Goal: Information Seeking & Learning: Find specific fact

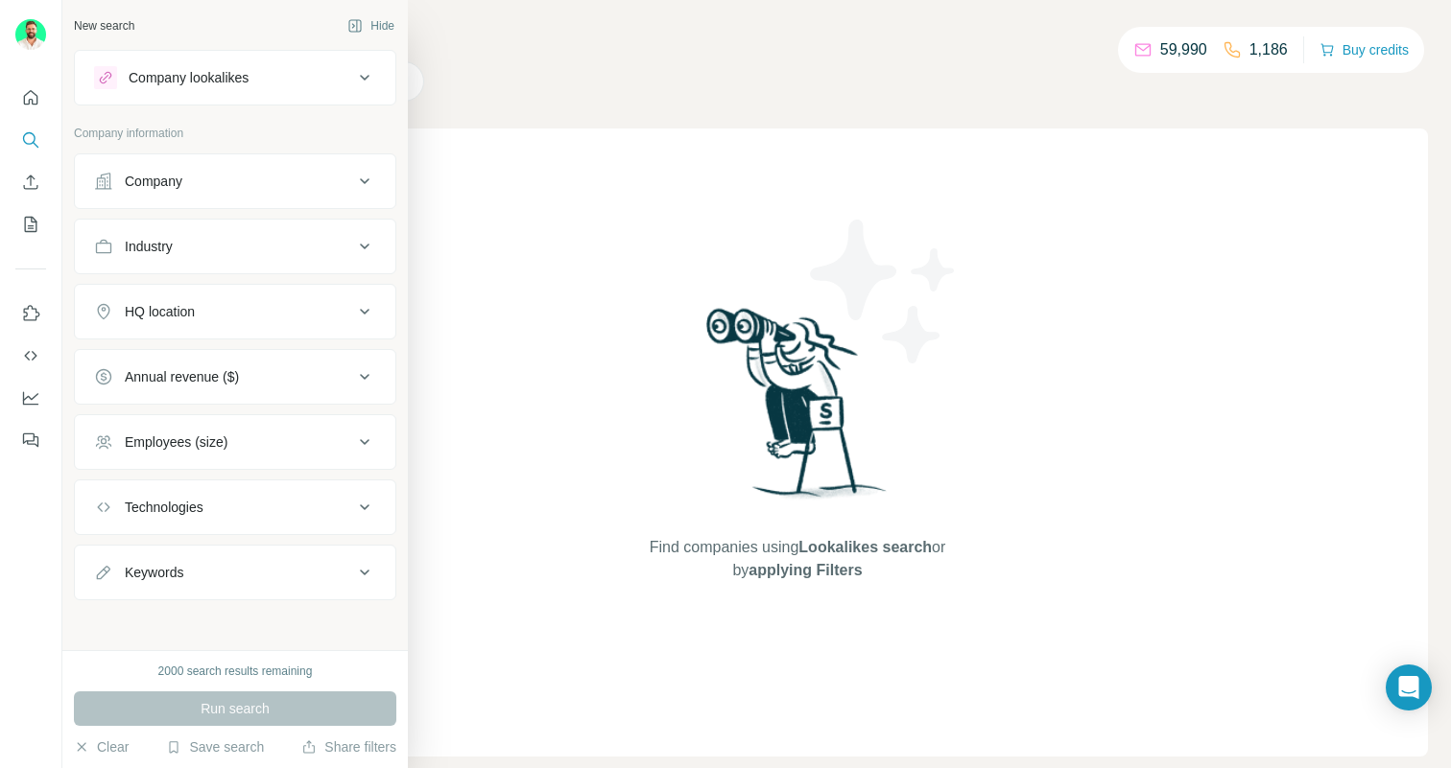
click at [224, 185] on div "Company" at bounding box center [223, 181] width 259 height 19
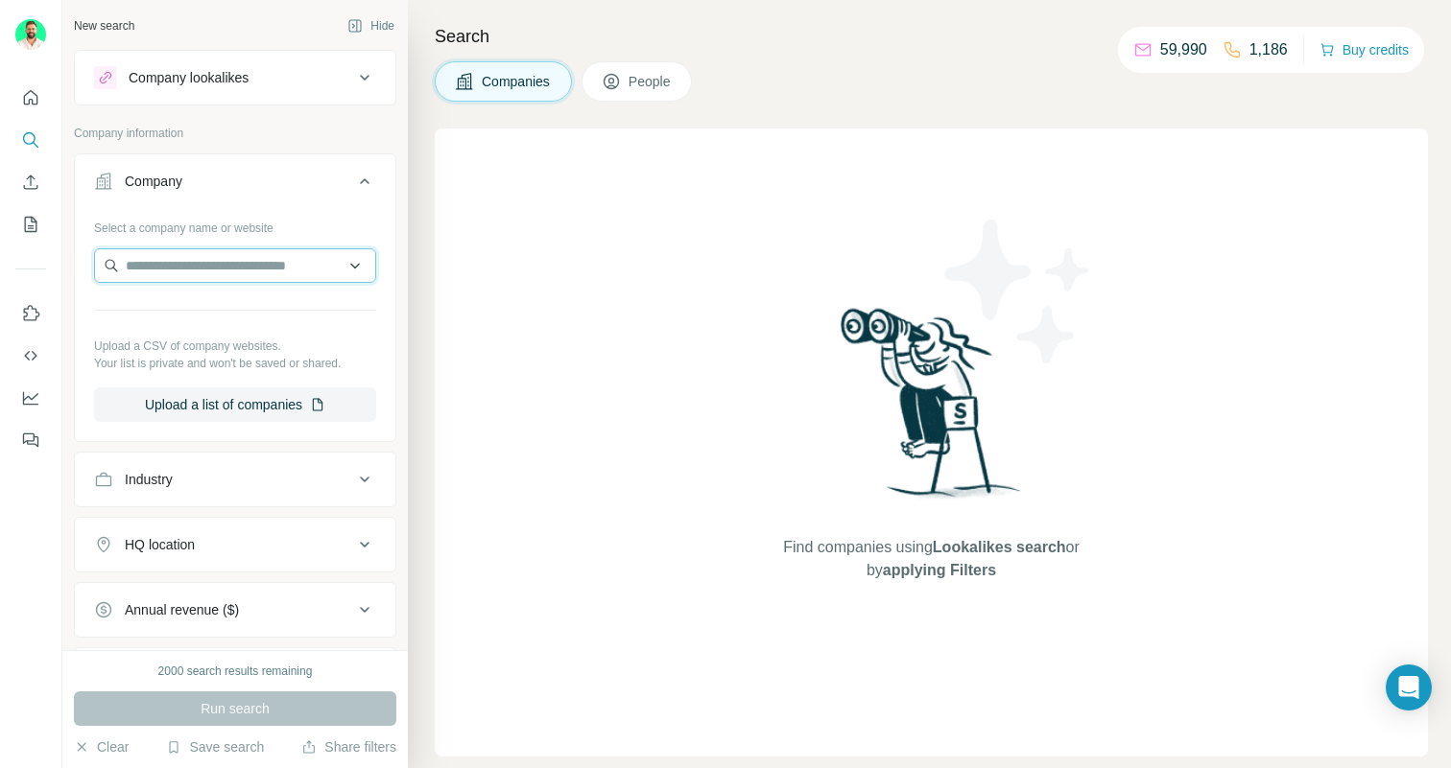
click at [189, 257] on input "text" at bounding box center [235, 265] width 282 height 35
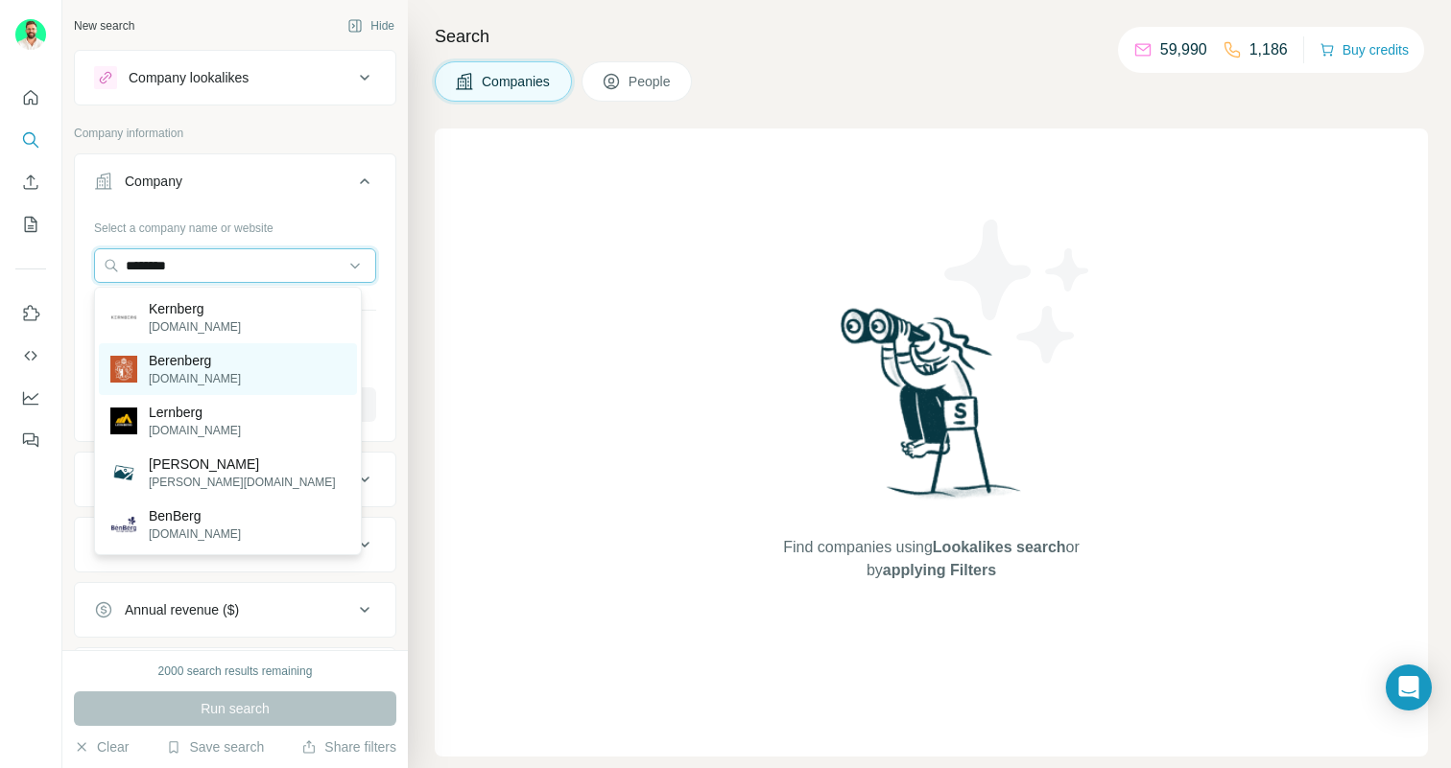
type input "********"
click at [175, 372] on p "[DOMAIN_NAME]" at bounding box center [195, 378] width 92 height 17
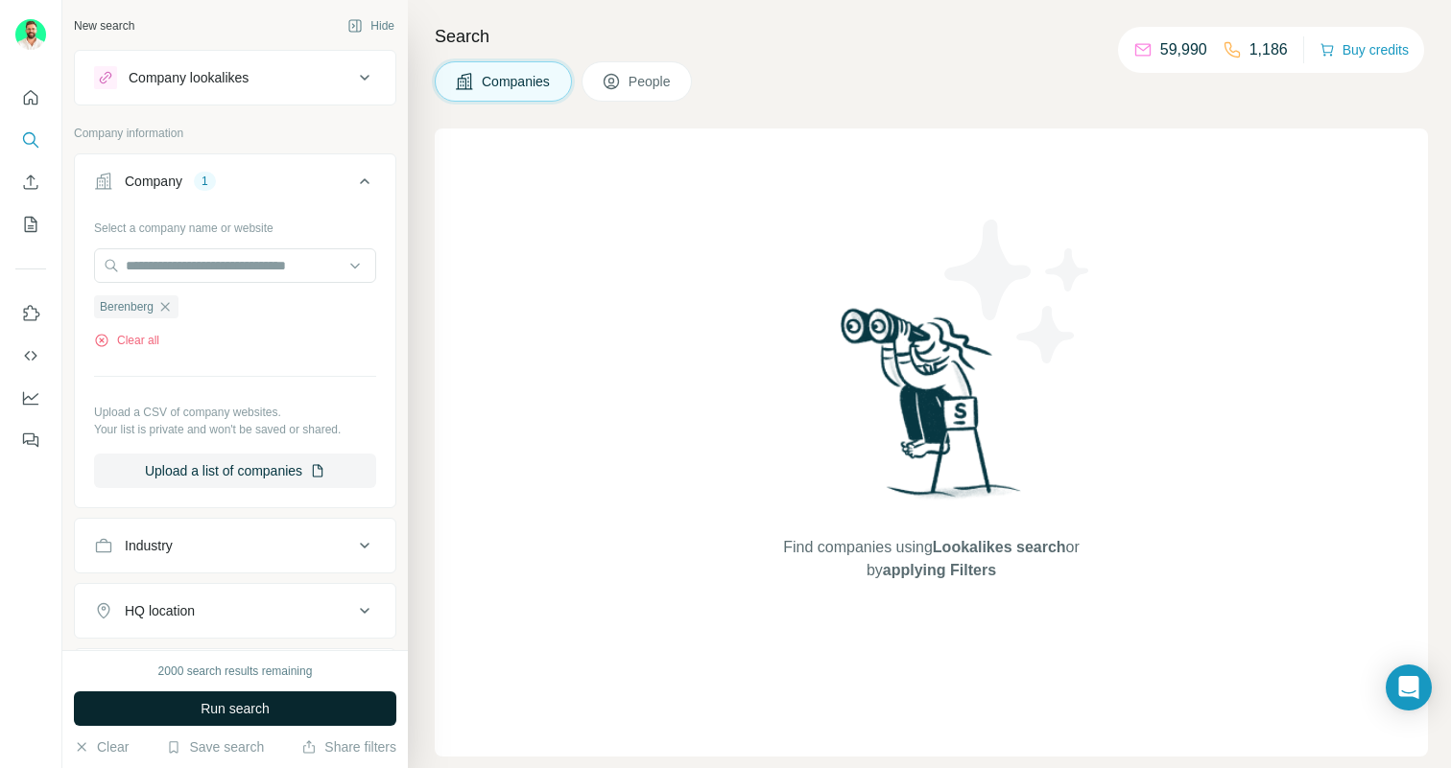
click at [202, 701] on span "Run search" at bounding box center [235, 708] width 69 height 19
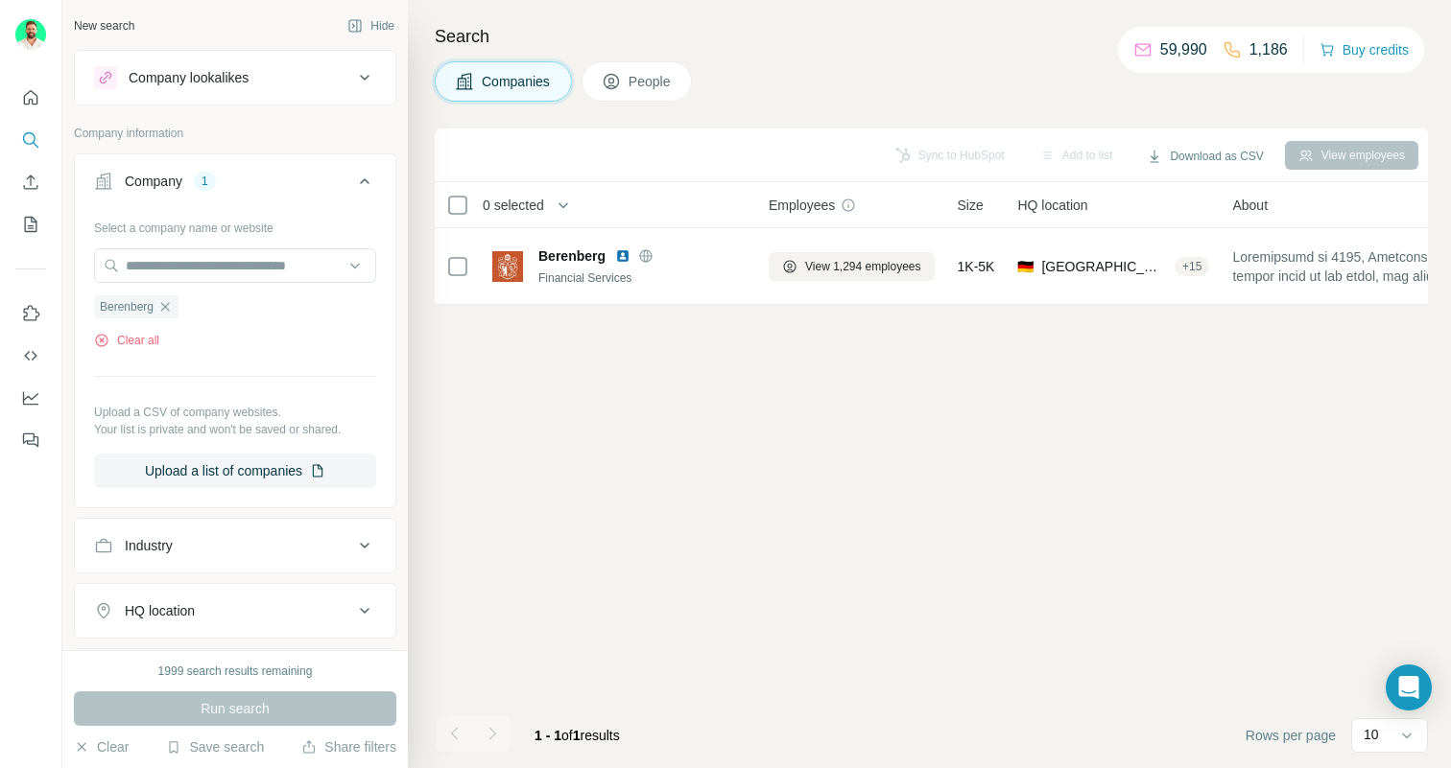
click at [353, 176] on icon at bounding box center [364, 181] width 23 height 23
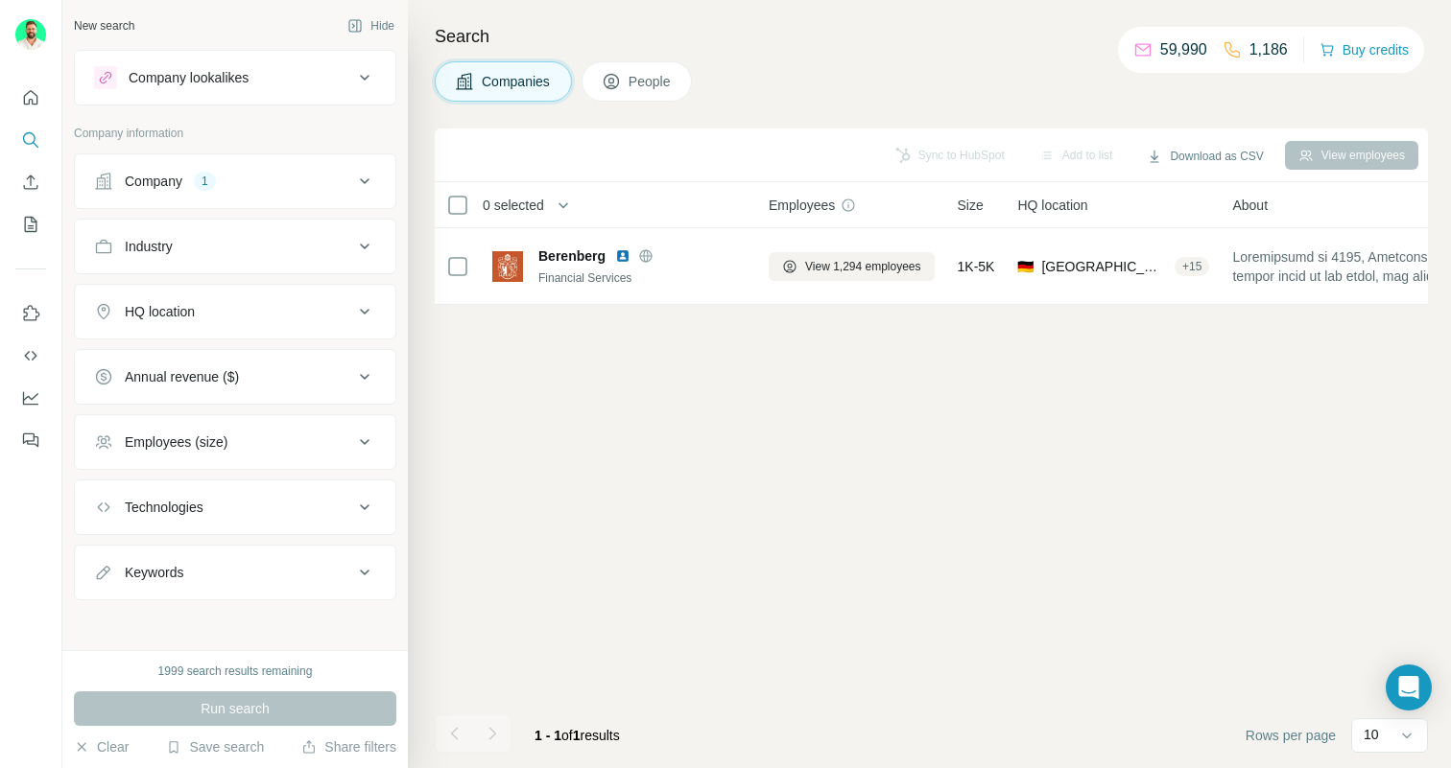
click at [355, 74] on icon at bounding box center [364, 77] width 23 height 23
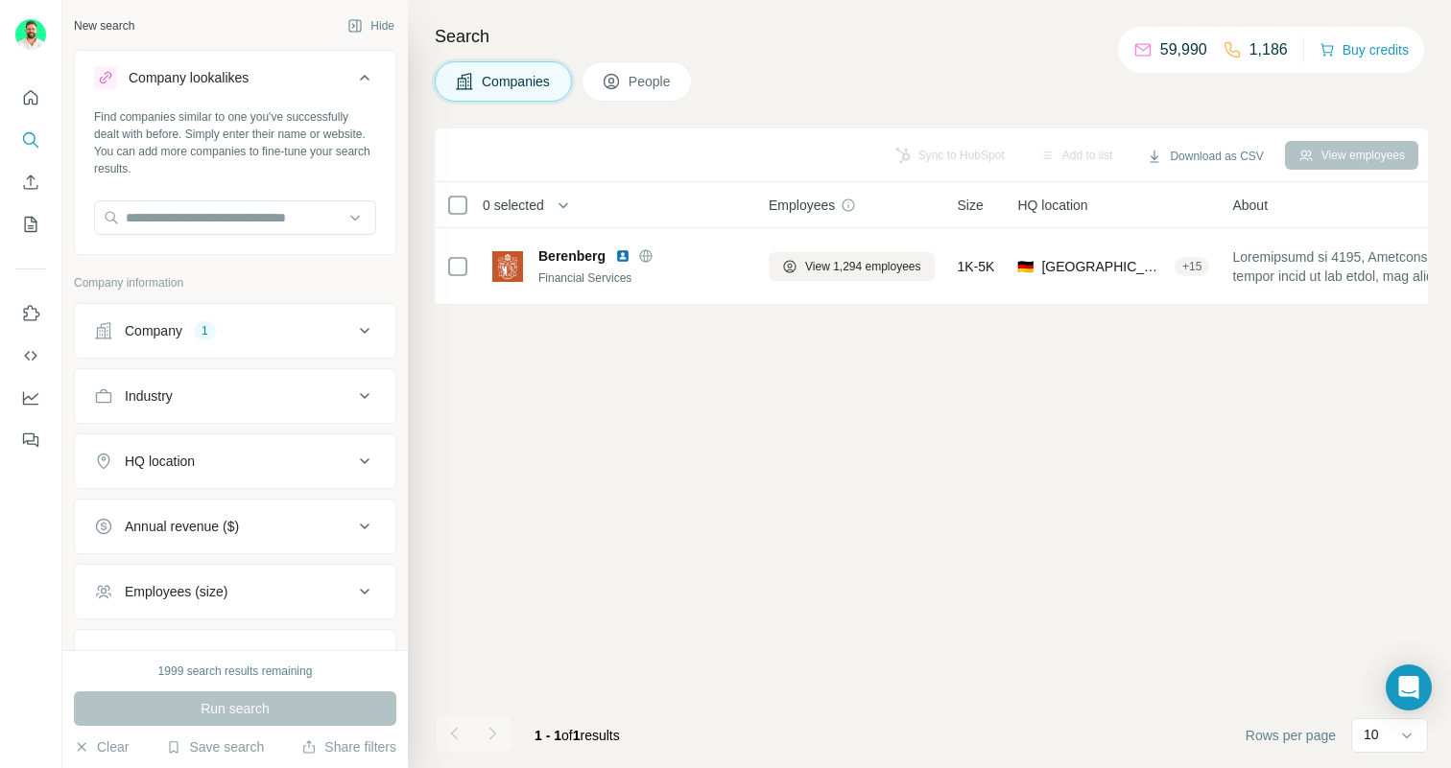
click at [644, 88] on span "People" at bounding box center [650, 81] width 44 height 19
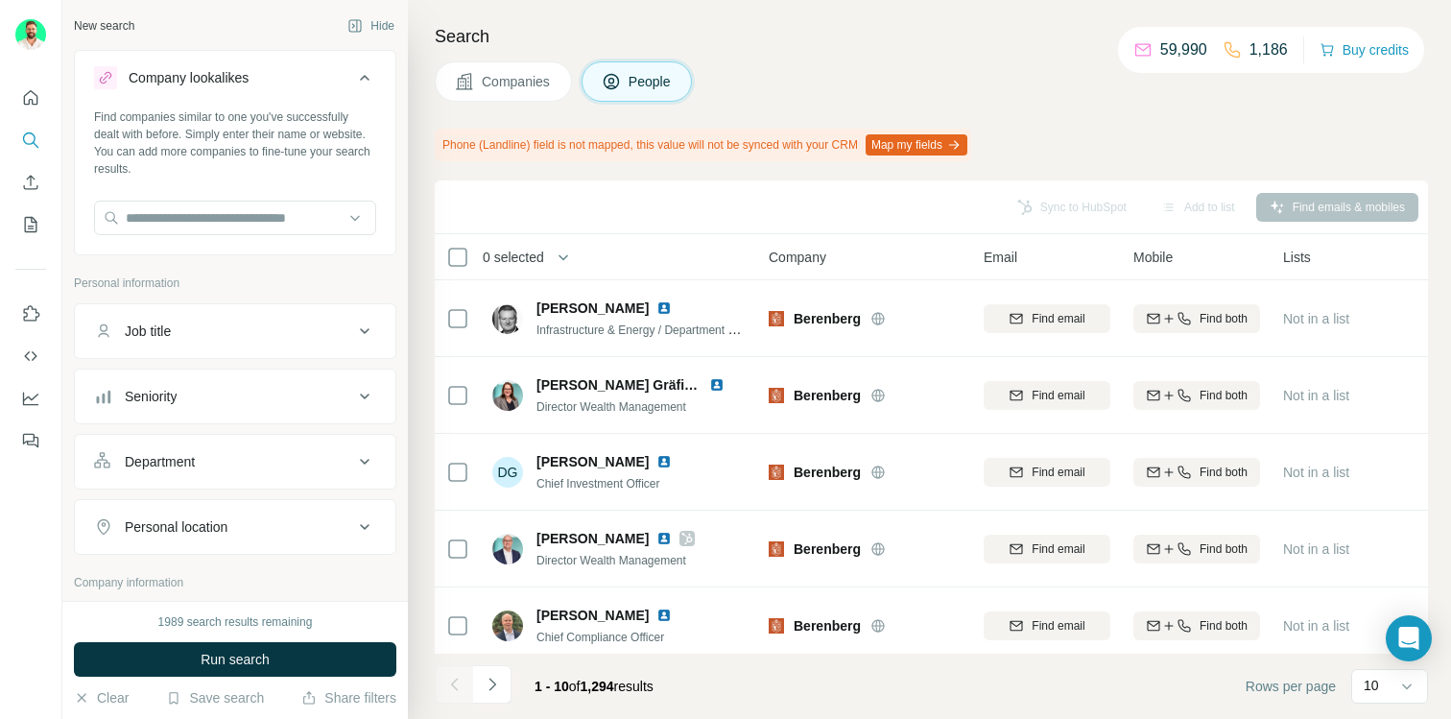
click at [537, 88] on span "Companies" at bounding box center [517, 81] width 70 height 19
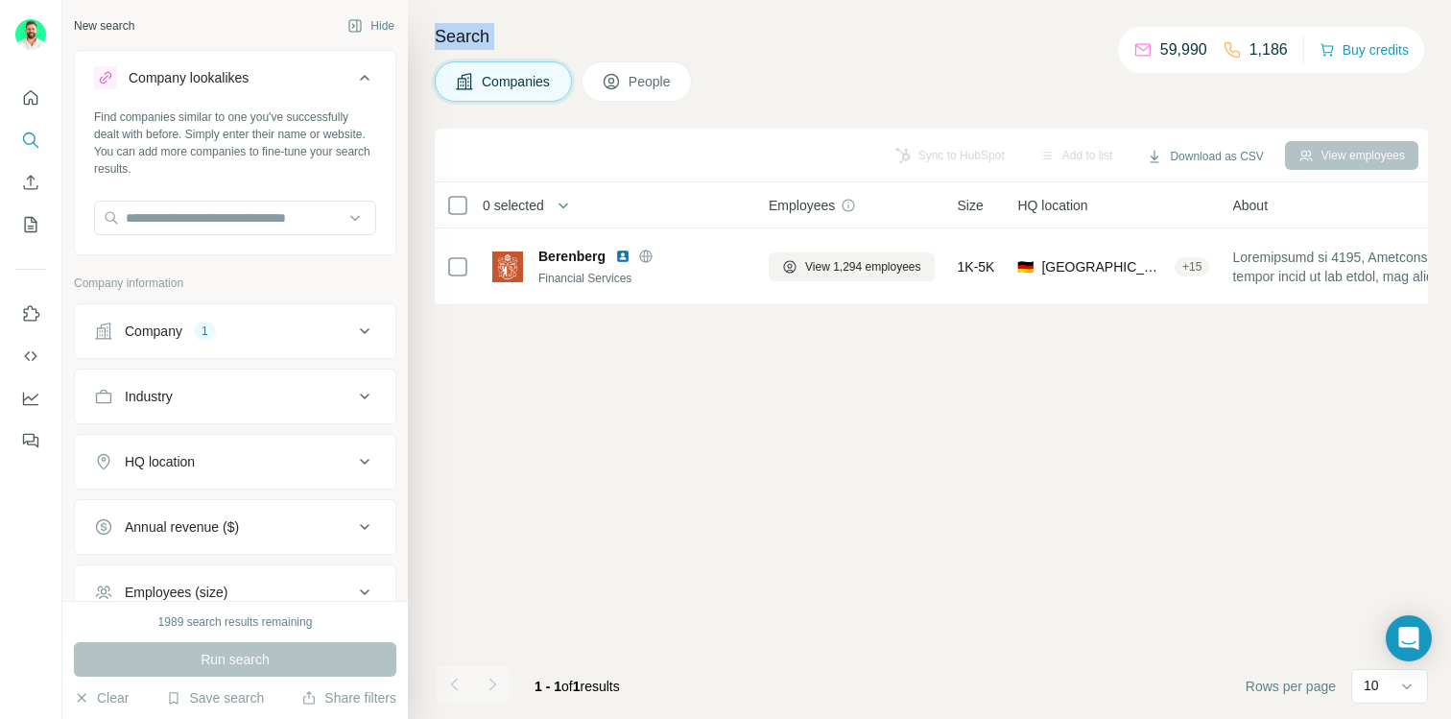
drag, startPoint x: 438, startPoint y: 34, endPoint x: 466, endPoint y: 62, distance: 40.0
click at [466, 62] on div "Search Companies People Sync to HubSpot Add to list Download as CSV View employ…" at bounding box center [929, 359] width 1043 height 719
click at [596, 38] on h4 "Search" at bounding box center [931, 36] width 993 height 27
click at [644, 84] on span "People" at bounding box center [650, 81] width 44 height 19
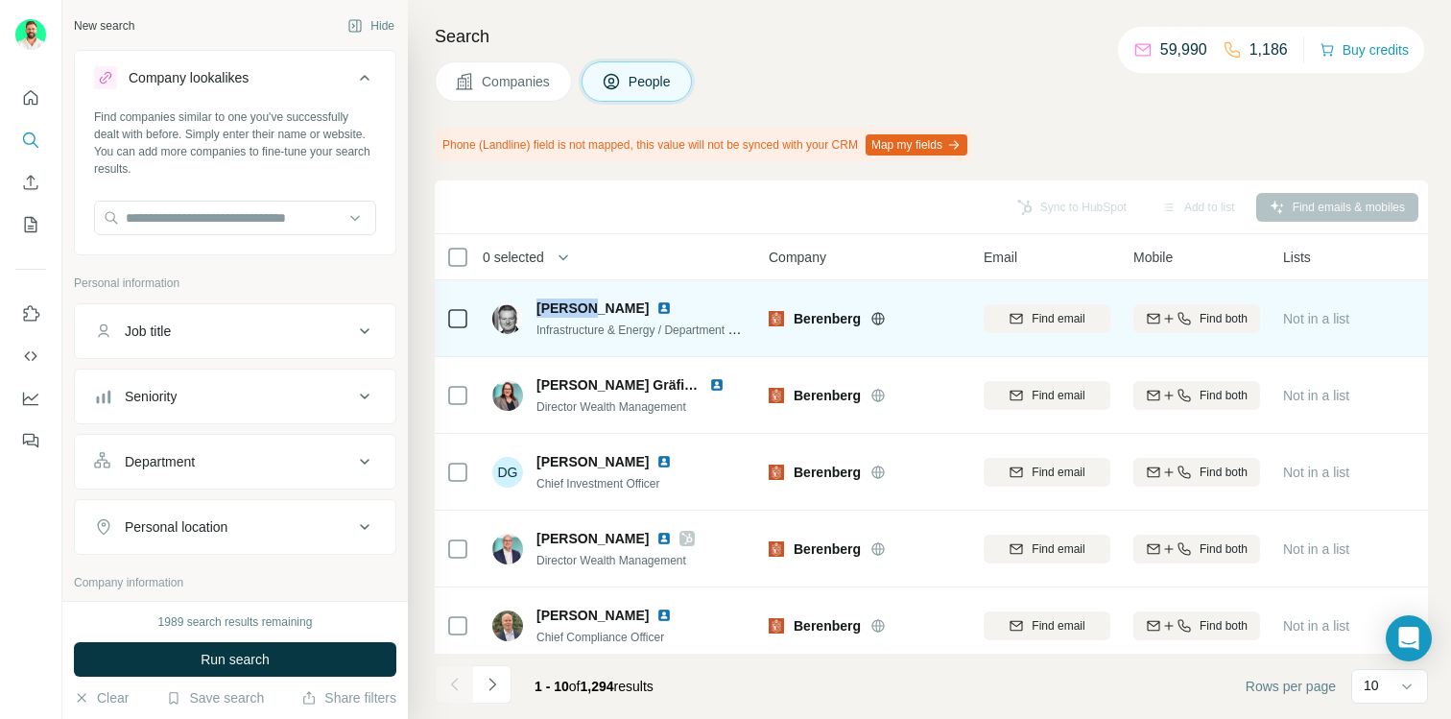
drag, startPoint x: 539, startPoint y: 305, endPoint x: 586, endPoint y: 305, distance: 47.0
click at [586, 305] on span "[PERSON_NAME]" at bounding box center [592, 307] width 112 height 19
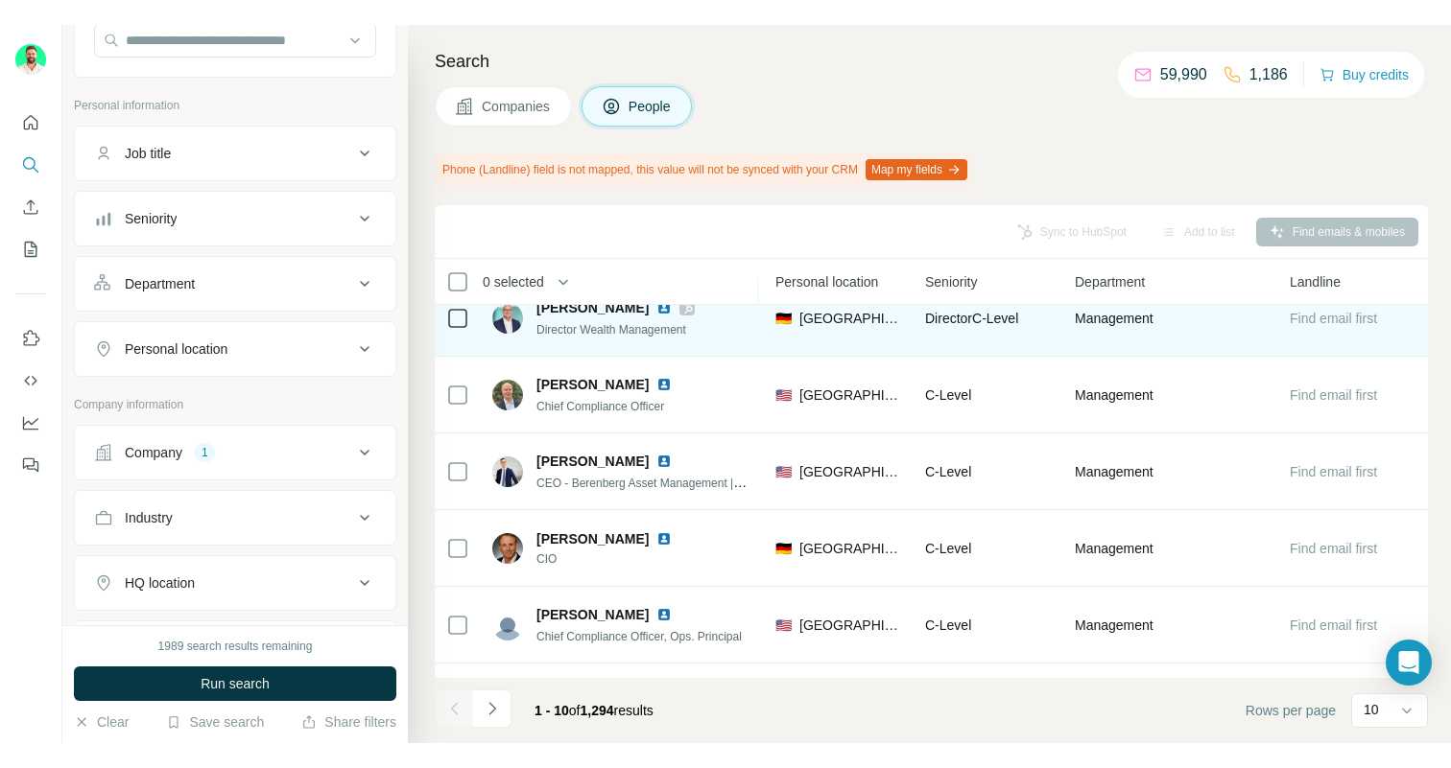
scroll to position [272, 666]
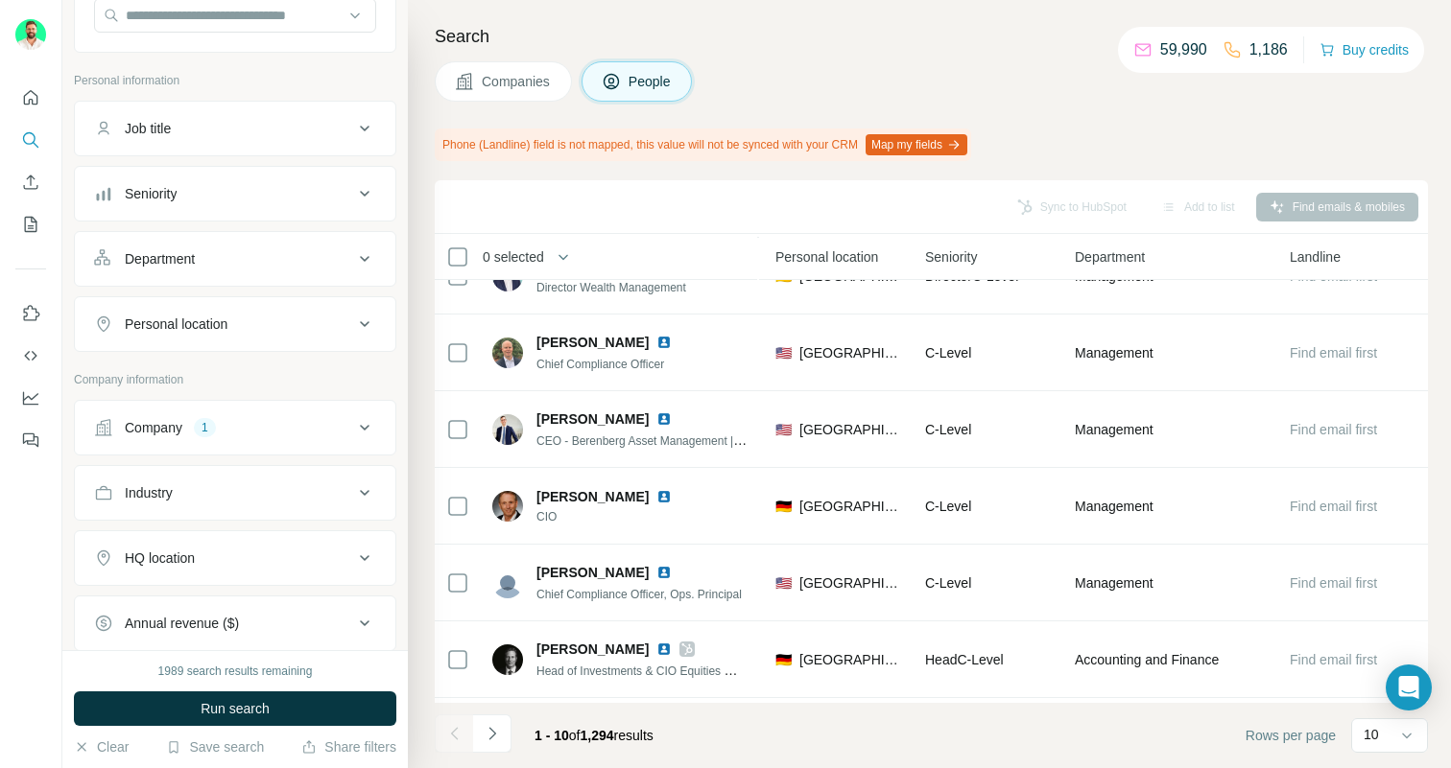
click at [176, 259] on div "Department" at bounding box center [160, 258] width 70 height 19
